Goal: Task Accomplishment & Management: Manage account settings

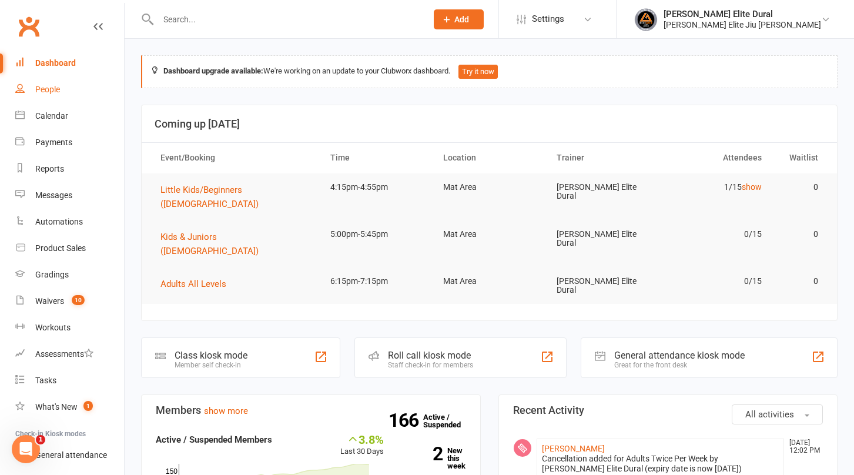
click at [42, 87] on div "People" at bounding box center [47, 89] width 25 height 9
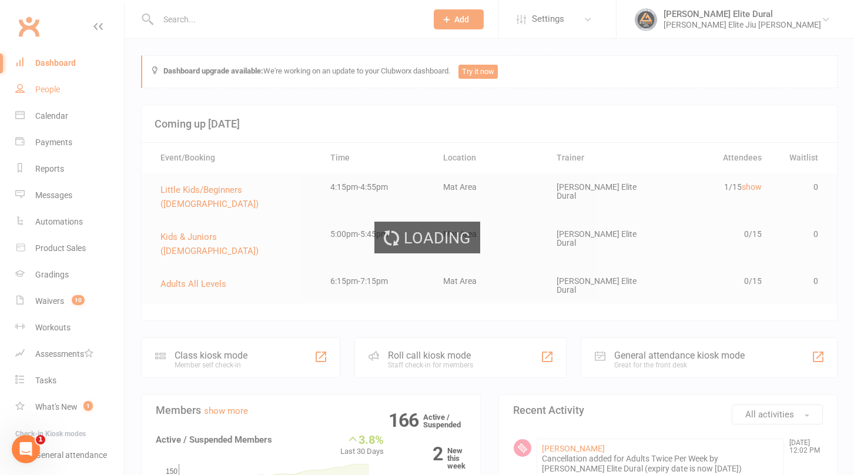
select select "100"
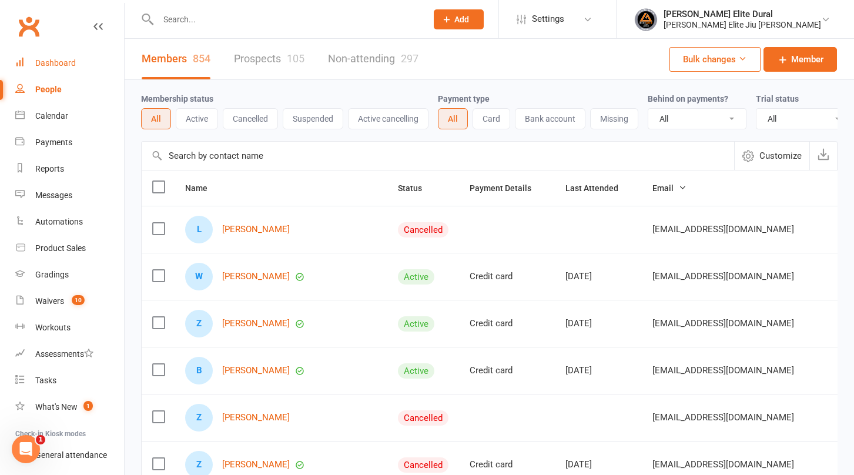
click at [42, 65] on div "Dashboard" at bounding box center [55, 62] width 41 height 9
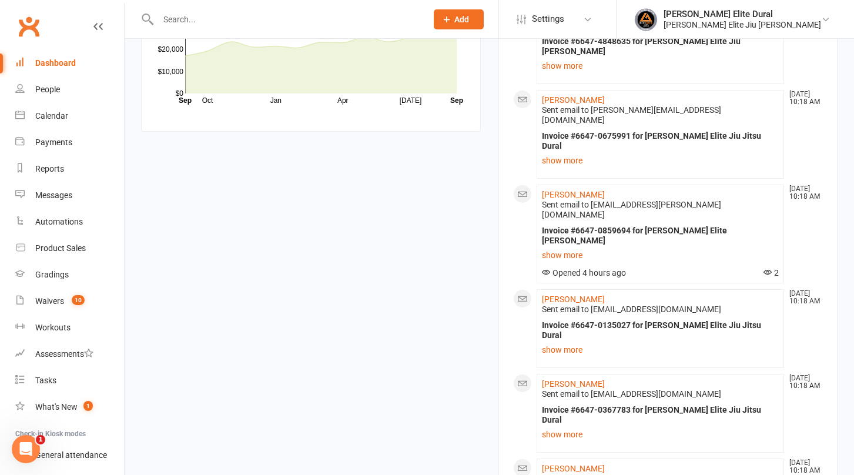
scroll to position [1067, 0]
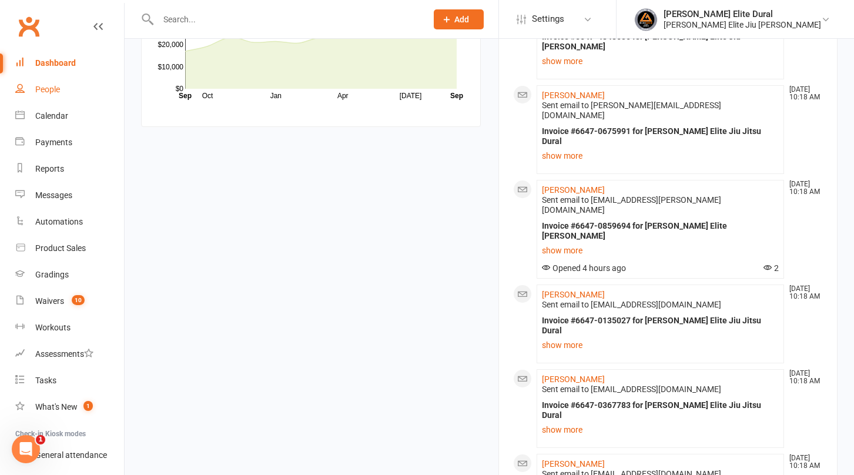
click at [33, 89] on link "People" at bounding box center [69, 89] width 109 height 26
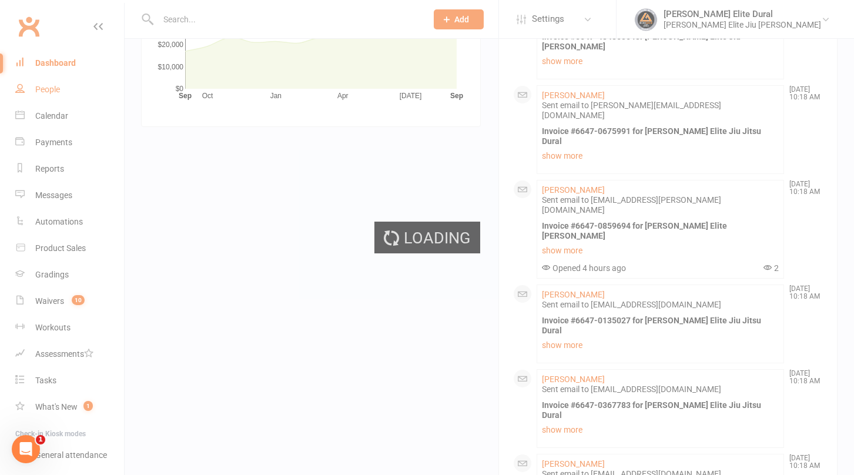
select select "100"
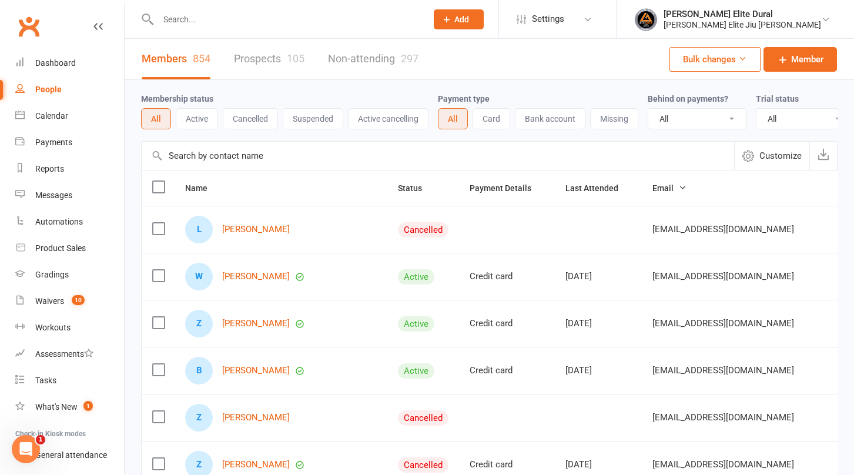
click at [192, 118] on button "Active" at bounding box center [197, 118] width 42 height 21
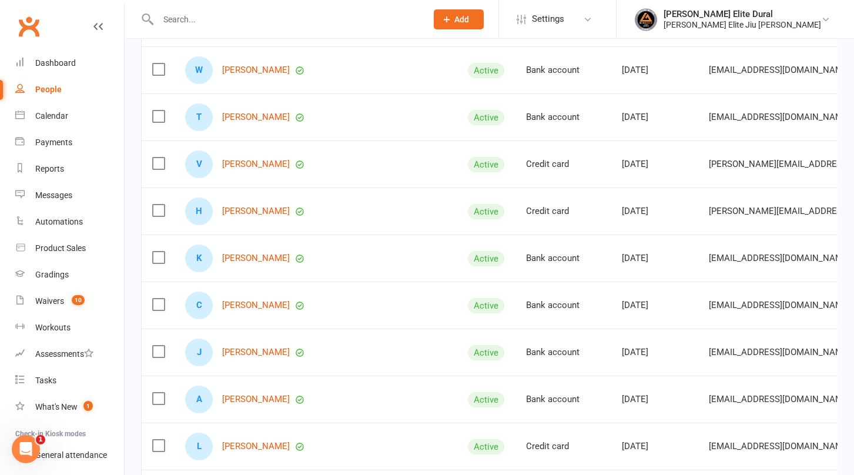
scroll to position [468, 0]
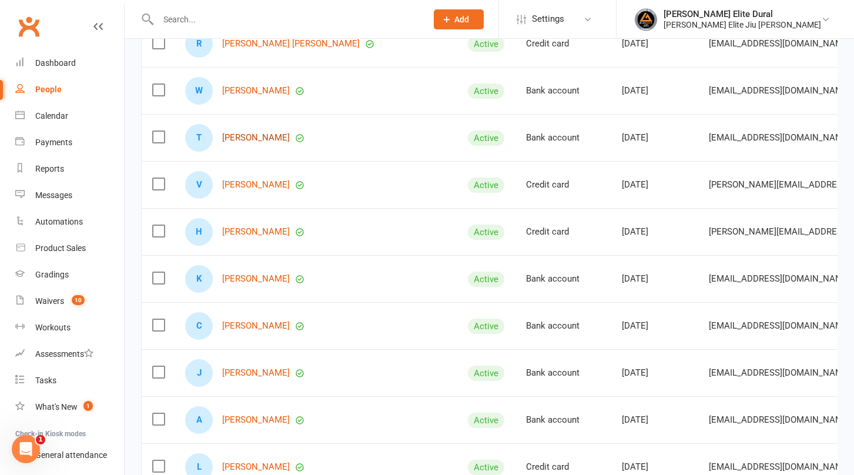
click at [241, 143] on link "[PERSON_NAME]" at bounding box center [256, 138] width 68 height 10
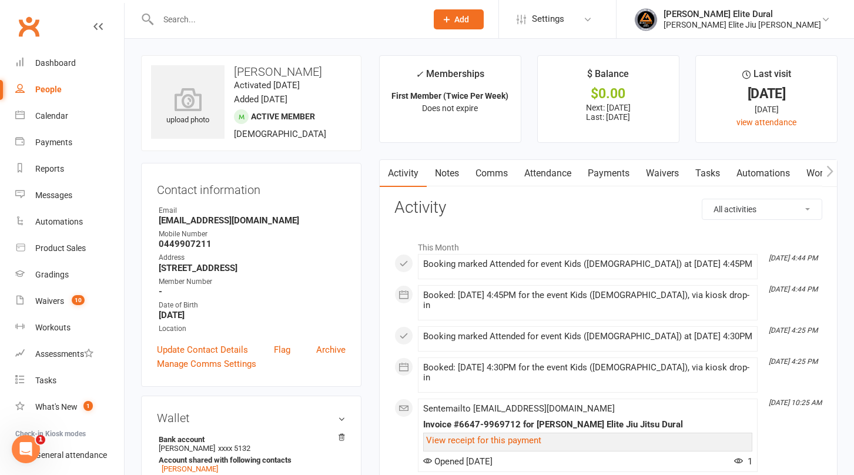
click at [608, 171] on link "Payments" at bounding box center [608, 173] width 58 height 27
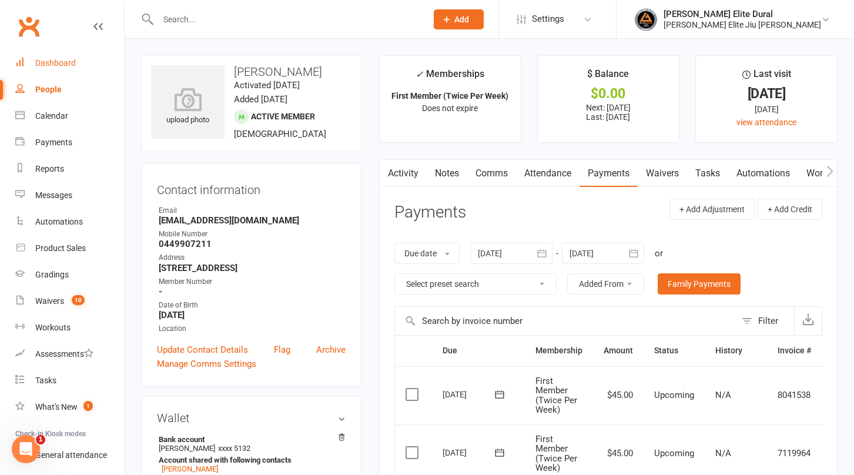
click at [61, 61] on div "Dashboard" at bounding box center [55, 62] width 41 height 9
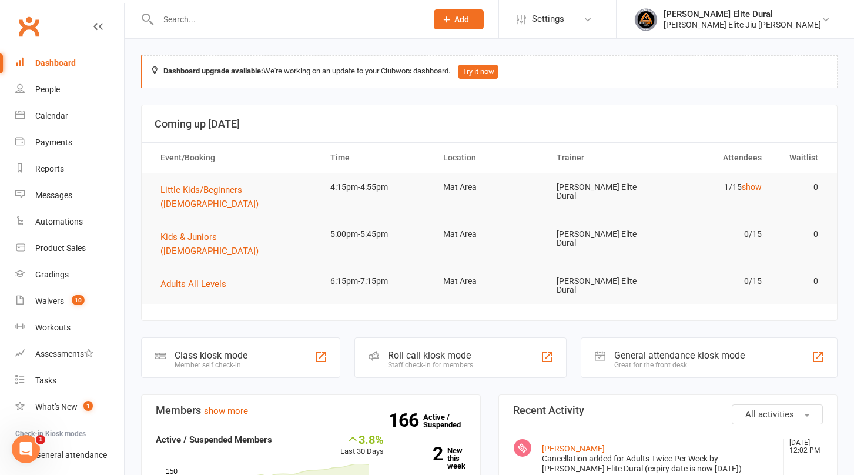
click at [216, 19] on input "text" at bounding box center [287, 19] width 264 height 16
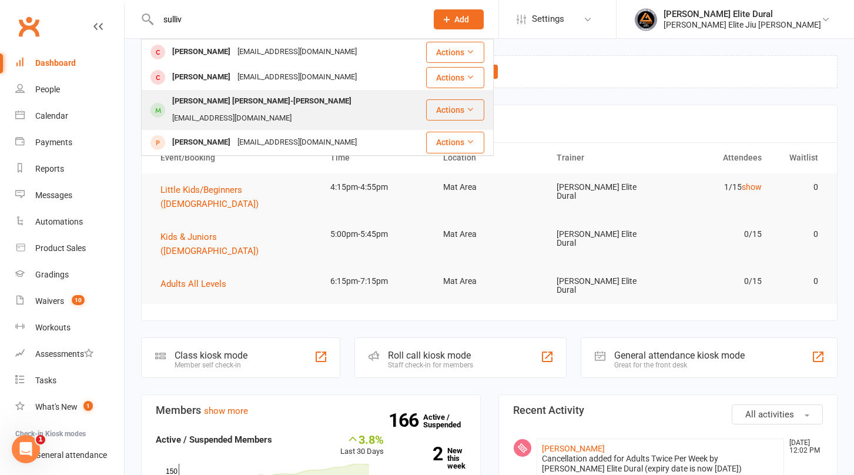
type input "sulliv"
click at [235, 104] on div "[PERSON_NAME] [PERSON_NAME]-[PERSON_NAME]" at bounding box center [262, 101] width 186 height 17
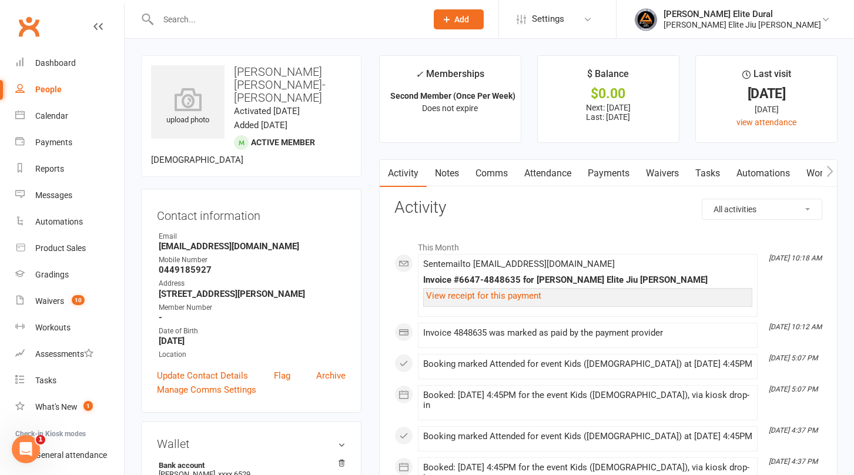
click at [620, 172] on link "Payments" at bounding box center [608, 173] width 58 height 27
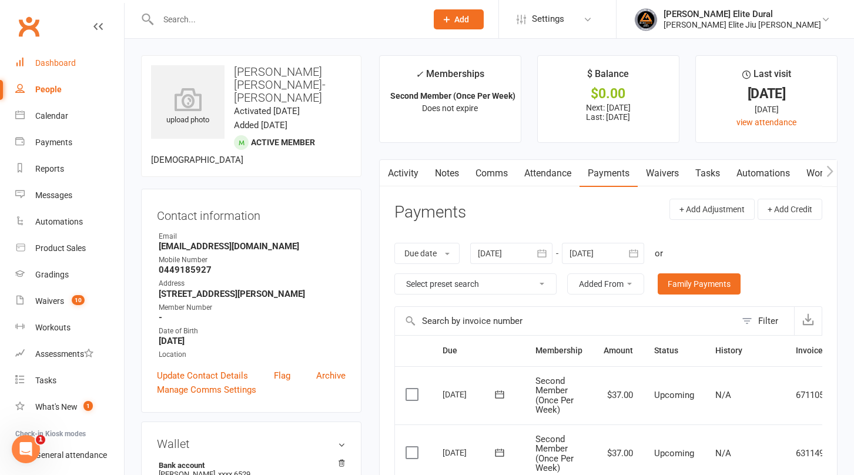
click at [56, 63] on div "Dashboard" at bounding box center [55, 62] width 41 height 9
